Goal: Navigation & Orientation: Find specific page/section

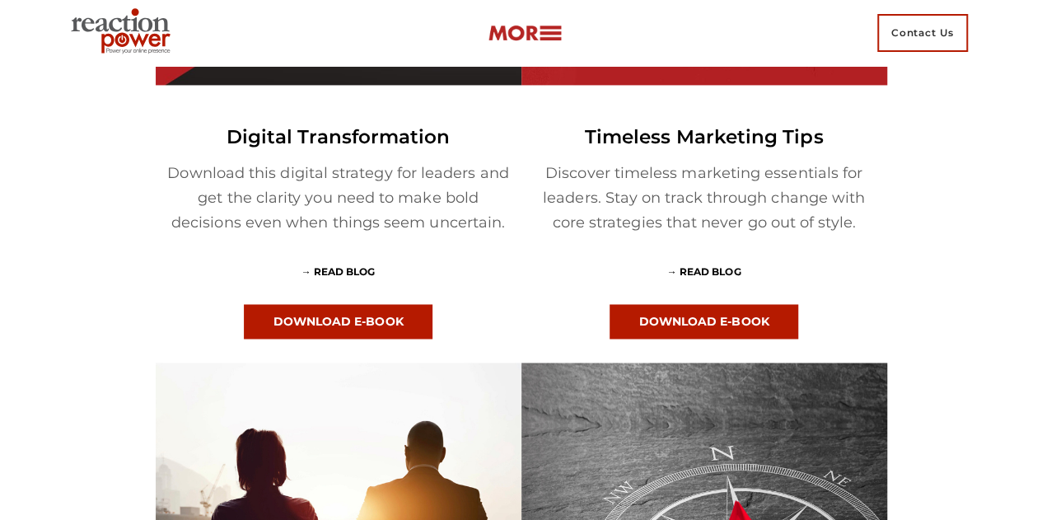
scroll to position [1318, 0]
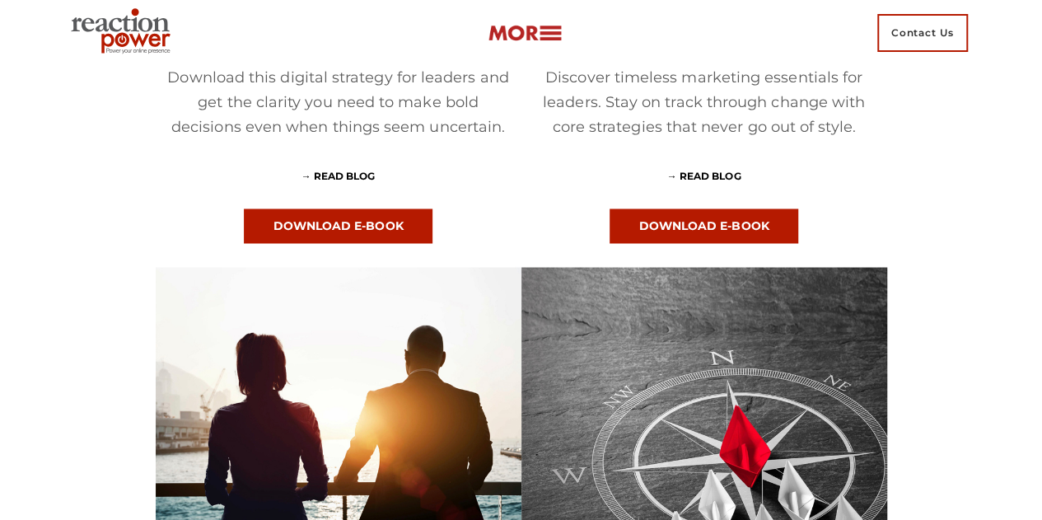
click at [544, 25] on img at bounding box center [525, 33] width 74 height 19
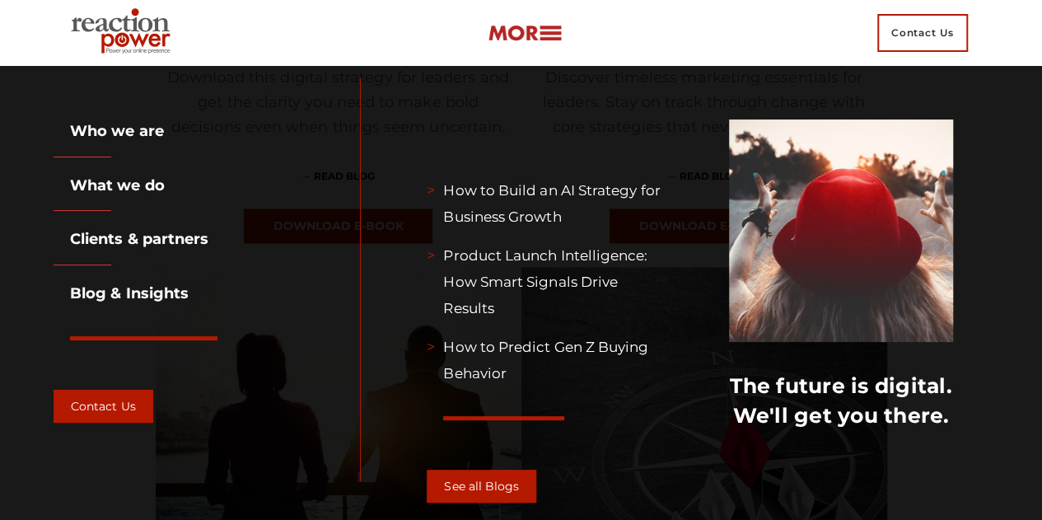
click at [161, 131] on link "Who we are" at bounding box center [109, 131] width 110 height 18
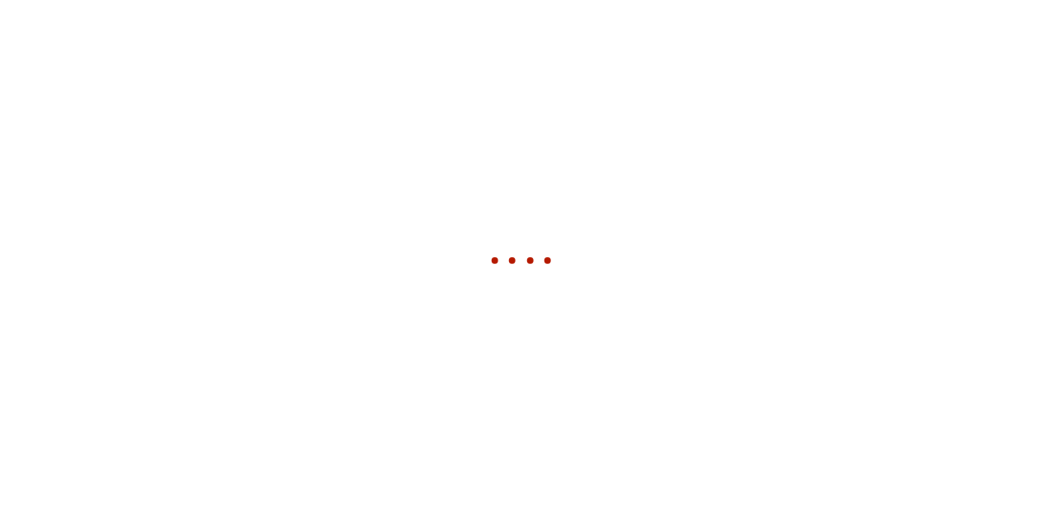
click at [1008, 283] on div at bounding box center [521, 260] width 1042 height 66
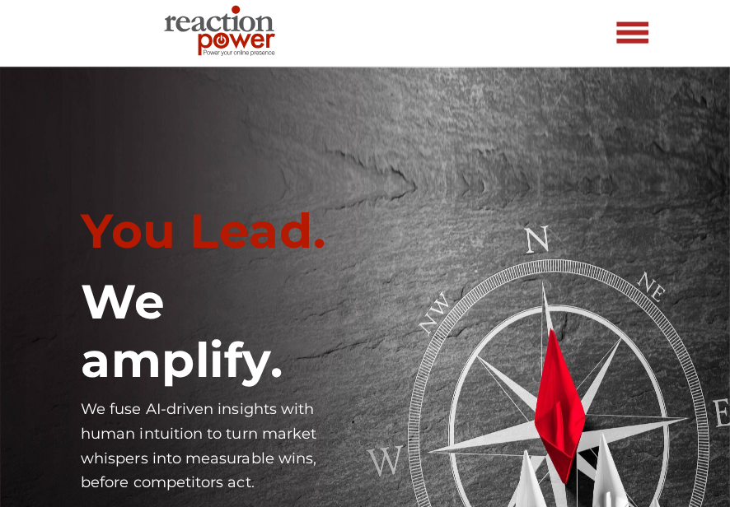
click at [629, 30] on img at bounding box center [632, 33] width 33 height 29
click at [0, 0] on div "Recent Posts How to Build an AI Strategy for Business Growth Product Launch Int…" at bounding box center [0, 0] width 0 height 0
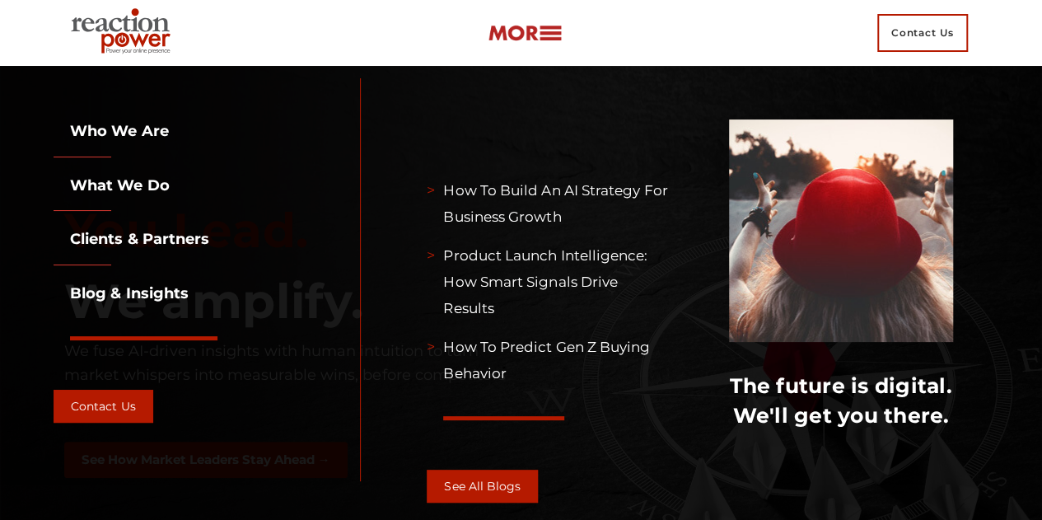
click at [541, 40] on img at bounding box center [525, 33] width 74 height 19
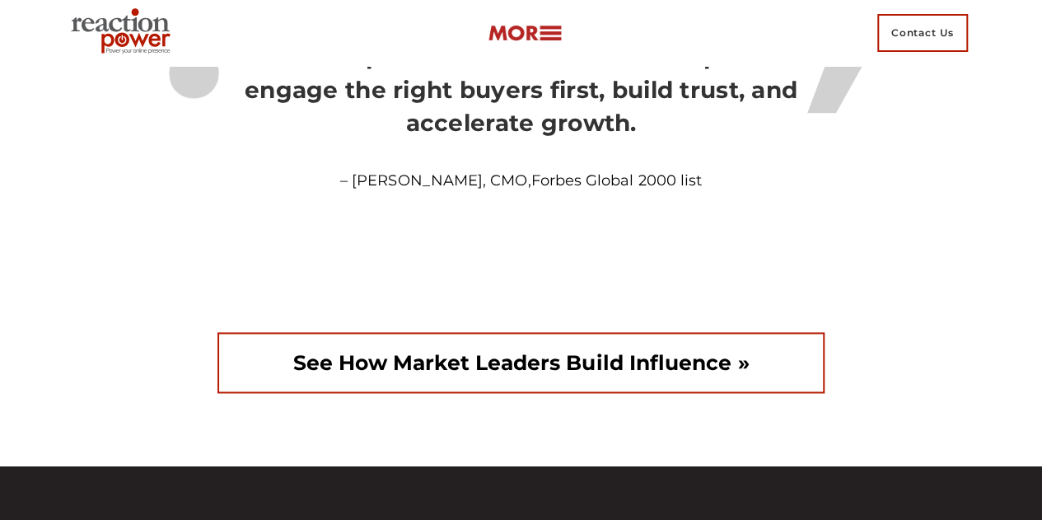
scroll to position [4366, 0]
